Goal: Navigation & Orientation: Find specific page/section

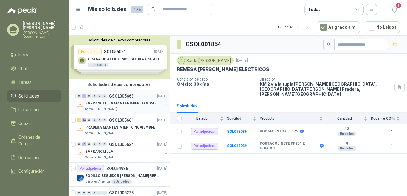
click at [124, 93] on div "0 1 0 0 0 0 GSOL005663 [DATE]" at bounding box center [123, 95] width 92 height 7
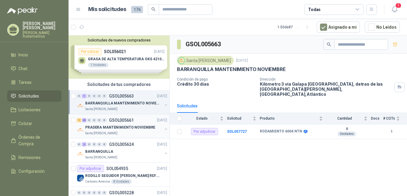
click at [130, 121] on p "GSOL005661" at bounding box center [121, 120] width 25 height 4
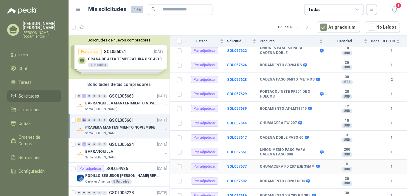
scroll to position [312, 0]
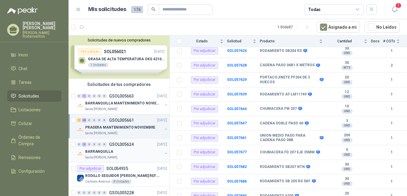
click at [133, 145] on p "GSOL005624" at bounding box center [121, 144] width 25 height 4
